Goal: Information Seeking & Learning: Learn about a topic

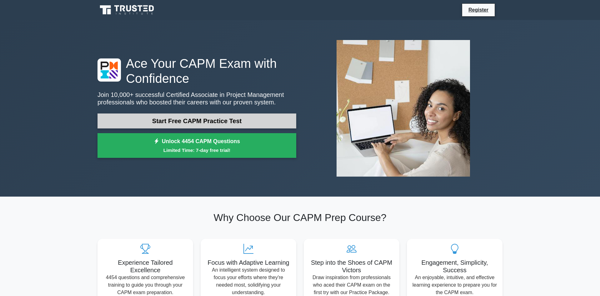
click at [207, 122] on link "Start Free CAPM Practice Test" at bounding box center [196, 120] width 199 height 15
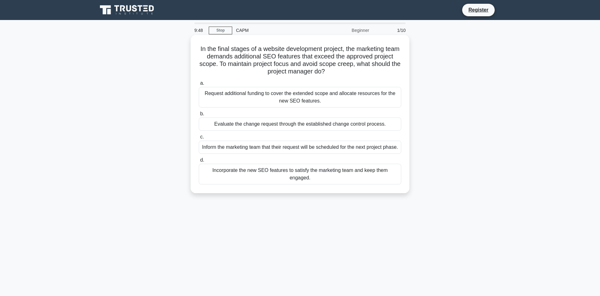
click at [260, 102] on div "Request additional funding to cover the extended scope and allocate resources f…" at bounding box center [300, 97] width 202 height 21
click at [199, 85] on input "a. Request additional funding to cover the extended scope and allocate resource…" at bounding box center [199, 83] width 0 height 4
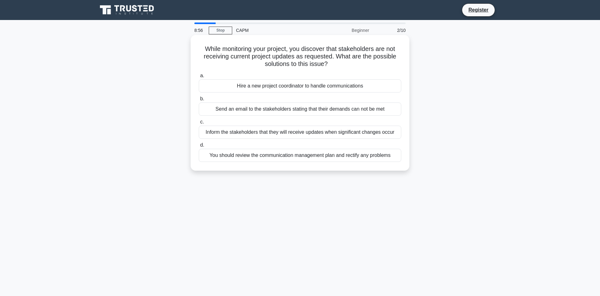
click at [288, 136] on div "Inform the stakeholders that they will receive updates when significant changes…" at bounding box center [300, 132] width 202 height 13
click at [199, 124] on input "c. Inform the stakeholders that they will receive updates when significant chan…" at bounding box center [199, 122] width 0 height 4
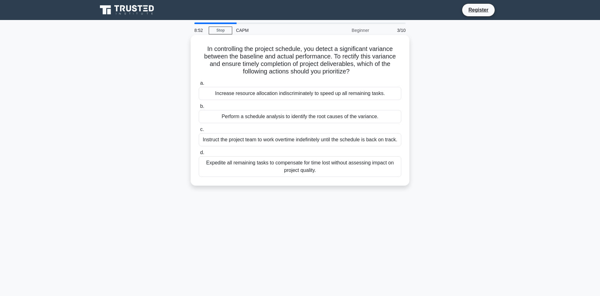
drag, startPoint x: 285, startPoint y: 116, endPoint x: 288, endPoint y: 100, distance: 16.5
click at [285, 115] on div "Perform a schedule analysis to identify the root causes of the variance." at bounding box center [300, 116] width 202 height 13
click at [288, 98] on div "Increase resource allocation indiscriminately to speed up all remaining tasks." at bounding box center [300, 93] width 202 height 13
click at [199, 85] on input "a. Increase resource allocation indiscriminately to speed up all remaining task…" at bounding box center [199, 83] width 0 height 4
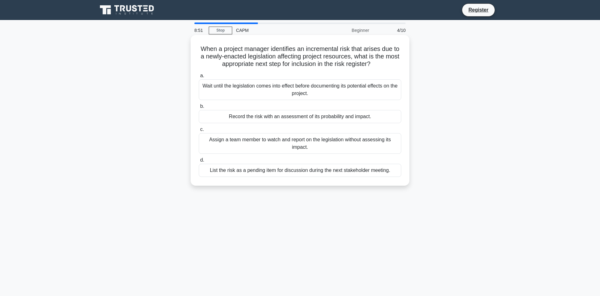
drag, startPoint x: 285, startPoint y: 143, endPoint x: 283, endPoint y: 147, distance: 4.6
click at [283, 147] on div "Assign a team member to watch and report on the legislation without assessing i…" at bounding box center [300, 143] width 202 height 21
drag, startPoint x: 279, startPoint y: 178, endPoint x: 278, endPoint y: 171, distance: 7.9
click at [279, 176] on div "a. Wait until the legislation comes into effect before documenting its potentia…" at bounding box center [300, 124] width 210 height 107
drag, startPoint x: 271, startPoint y: 136, endPoint x: 258, endPoint y: 109, distance: 30.6
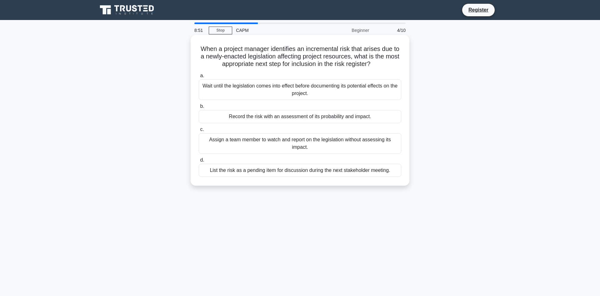
click at [270, 132] on label "c. Assign a team member to watch and report on the legislation without assessin…" at bounding box center [300, 140] width 202 height 28
click at [258, 109] on label "b. Record the risk with an assessment of its probability and impact." at bounding box center [300, 112] width 202 height 21
click at [199, 108] on input "b. Record the risk with an assessment of its probability and impact." at bounding box center [199, 106] width 0 height 4
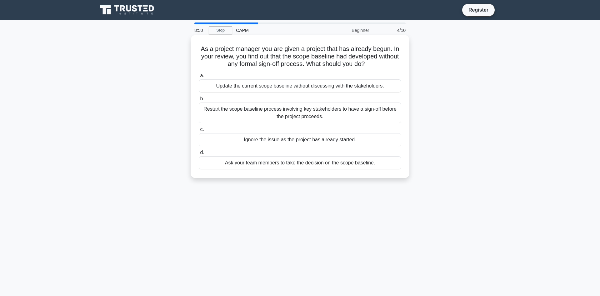
drag, startPoint x: 269, startPoint y: 98, endPoint x: 275, endPoint y: 96, distance: 6.6
click at [270, 98] on label "b. Restart the scope baseline process involving key stakeholders to have a sign…" at bounding box center [300, 109] width 202 height 28
click at [294, 97] on div "a. Update the current scope baseline without discussing with the stakeholders. …" at bounding box center [300, 121] width 210 height 100
click at [317, 124] on div "a. Update the current scope baseline without discussing with the stakeholders. …" at bounding box center [300, 121] width 210 height 100
drag, startPoint x: 312, startPoint y: 135, endPoint x: 306, endPoint y: 138, distance: 6.0
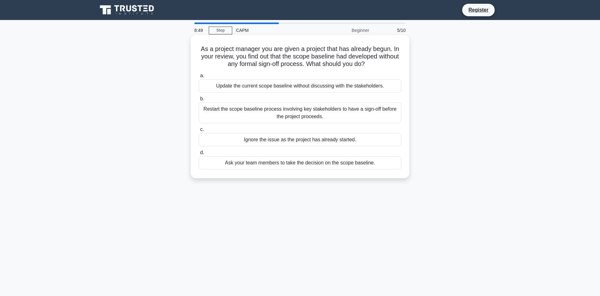
click at [306, 138] on div "Ignore the issue as the project has already started." at bounding box center [300, 139] width 202 height 13
drag, startPoint x: 298, startPoint y: 142, endPoint x: 289, endPoint y: 142, distance: 9.4
click at [297, 142] on div "Ignore the issue as the project has already started." at bounding box center [300, 139] width 202 height 13
drag, startPoint x: 286, startPoint y: 141, endPoint x: 283, endPoint y: 127, distance: 14.5
click at [285, 136] on div "Ignore the issue as the project has already started." at bounding box center [300, 139] width 202 height 13
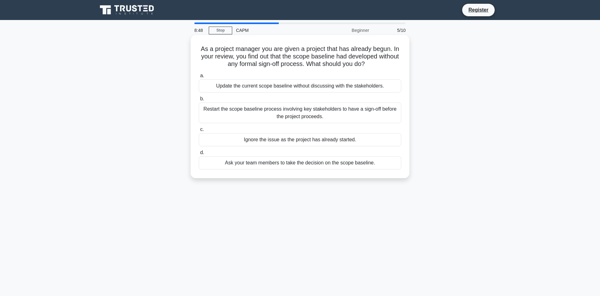
click at [281, 121] on div "Restart the scope baseline process involving key stakeholders to have a sign-of…" at bounding box center [300, 112] width 202 height 21
click at [199, 101] on input "b. Restart the scope baseline process involving key stakeholders to have a sign…" at bounding box center [199, 99] width 0 height 4
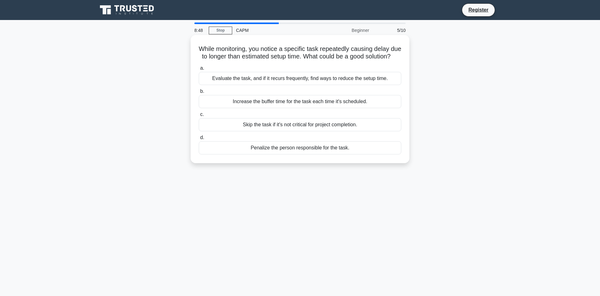
click at [282, 103] on div "Increase the buffer time for the task each time it's scheduled." at bounding box center [300, 101] width 202 height 13
click at [199, 93] on input "b. Increase the buffer time for the task each time it's scheduled." at bounding box center [199, 91] width 0 height 4
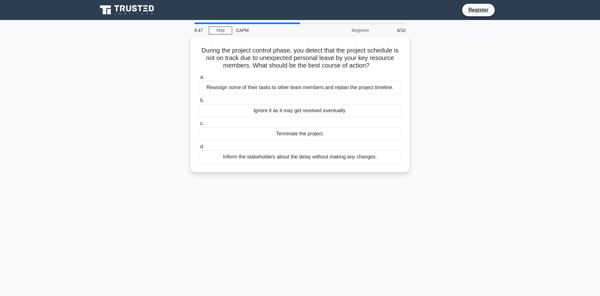
click at [275, 88] on div "Reassign some of their tasks to other team members and replan the project timel…" at bounding box center [300, 87] width 202 height 13
click at [199, 79] on input "a. Reassign some of their tasks to other team members and replan the project ti…" at bounding box center [199, 77] width 0 height 4
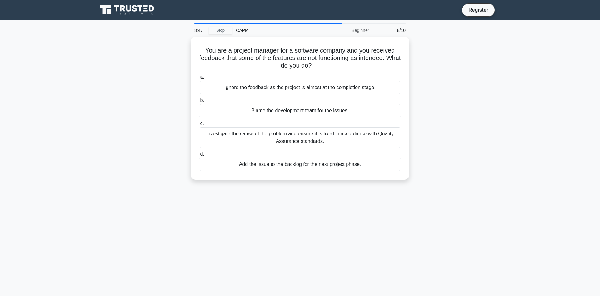
click at [274, 83] on div "Ignore the feedback as the project is almost at the completion stage." at bounding box center [300, 87] width 202 height 13
click at [199, 79] on input "a. Ignore the feedback as the project is almost at the completion stage." at bounding box center [199, 77] width 0 height 4
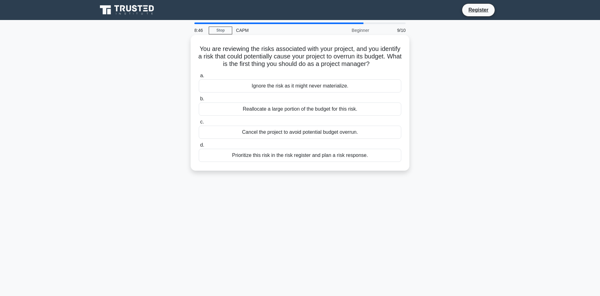
click at [283, 148] on label "d. Prioritize this risk in the risk register and plan a risk response." at bounding box center [300, 151] width 202 height 21
click at [199, 147] on input "d. Prioritize this risk in the risk register and plan a risk response." at bounding box center [199, 145] width 0 height 4
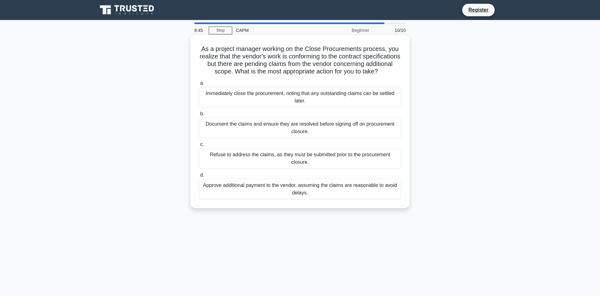
click at [296, 150] on div "Refuse to address the claims, as they must be submitted prior to the procuremen…" at bounding box center [300, 158] width 202 height 21
click at [199, 146] on input "c. Refuse to address the claims, as they must be submitted prior to the procure…" at bounding box center [199, 144] width 0 height 4
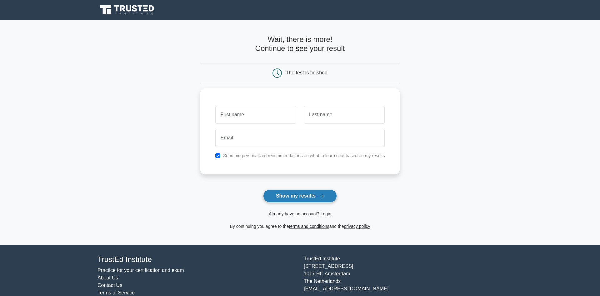
click at [281, 195] on button "Show my results" at bounding box center [300, 195] width 74 height 13
type input "bb"
click at [339, 127] on div at bounding box center [299, 136] width 177 height 23
click at [335, 122] on input "text" at bounding box center [344, 113] width 81 height 18
type input "bb"
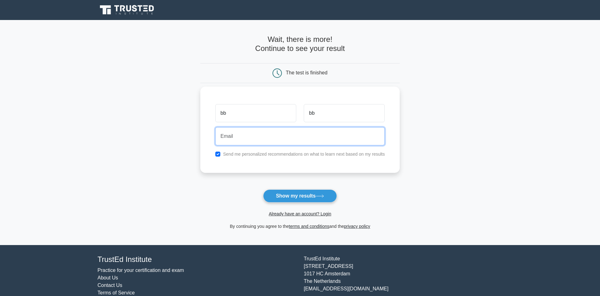
click at [282, 138] on input "email" at bounding box center [300, 136] width 170 height 18
click at [244, 136] on input "balabose6@gmail.com" at bounding box center [300, 136] width 170 height 18
type input "balabose666@gmail.com"
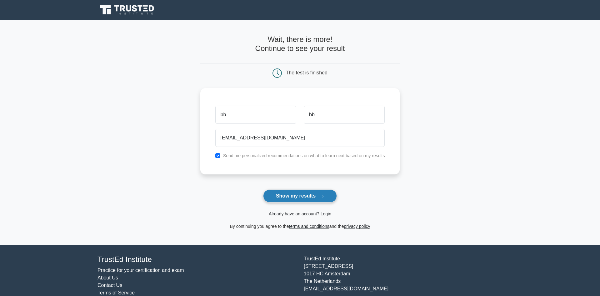
click at [311, 195] on button "Show my results" at bounding box center [300, 195] width 74 height 13
